Goal: Information Seeking & Learning: Learn about a topic

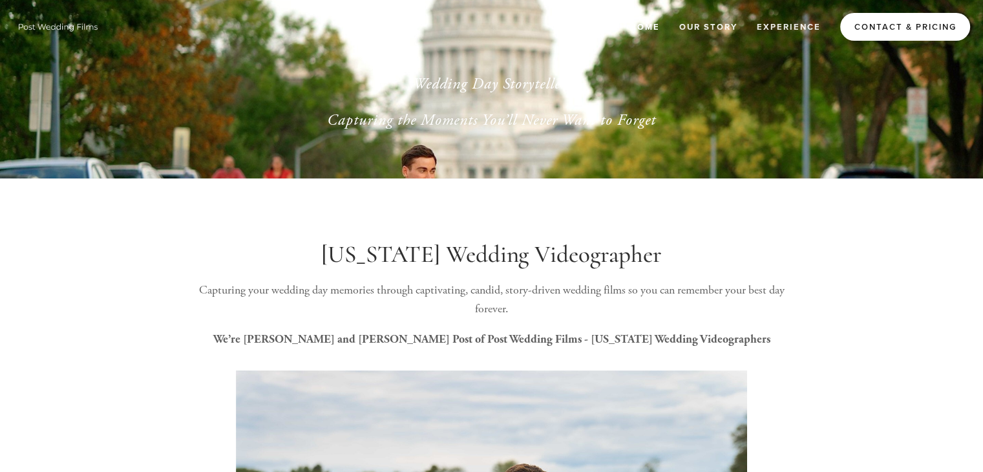
click at [918, 33] on link "Contact & Pricing" at bounding box center [905, 27] width 130 height 28
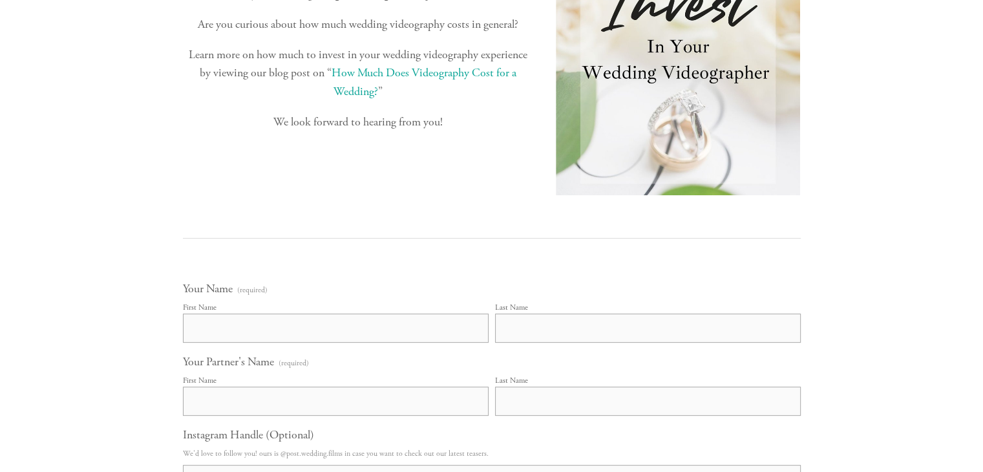
scroll to position [360, 0]
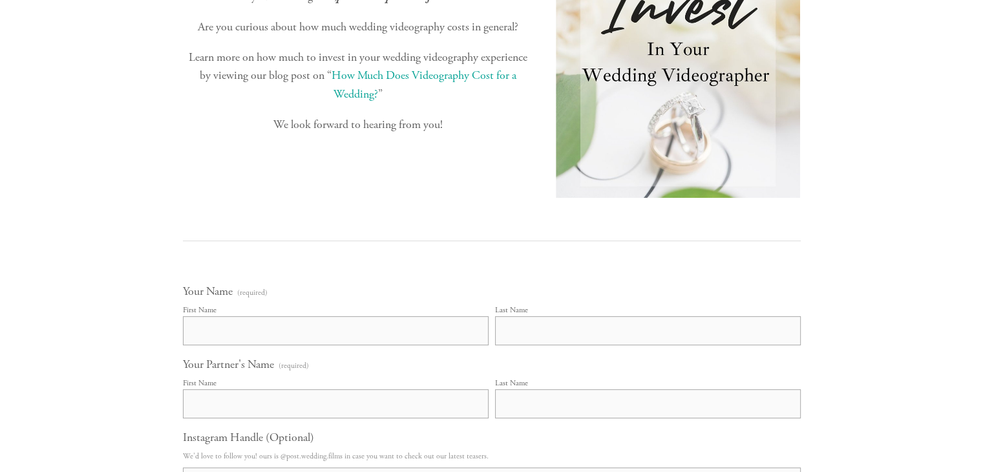
click at [432, 101] on link "How Much Does Videography Cost for a Wedding?" at bounding box center [425, 85] width 187 height 34
